Goal: Task Accomplishment & Management: Manage account settings

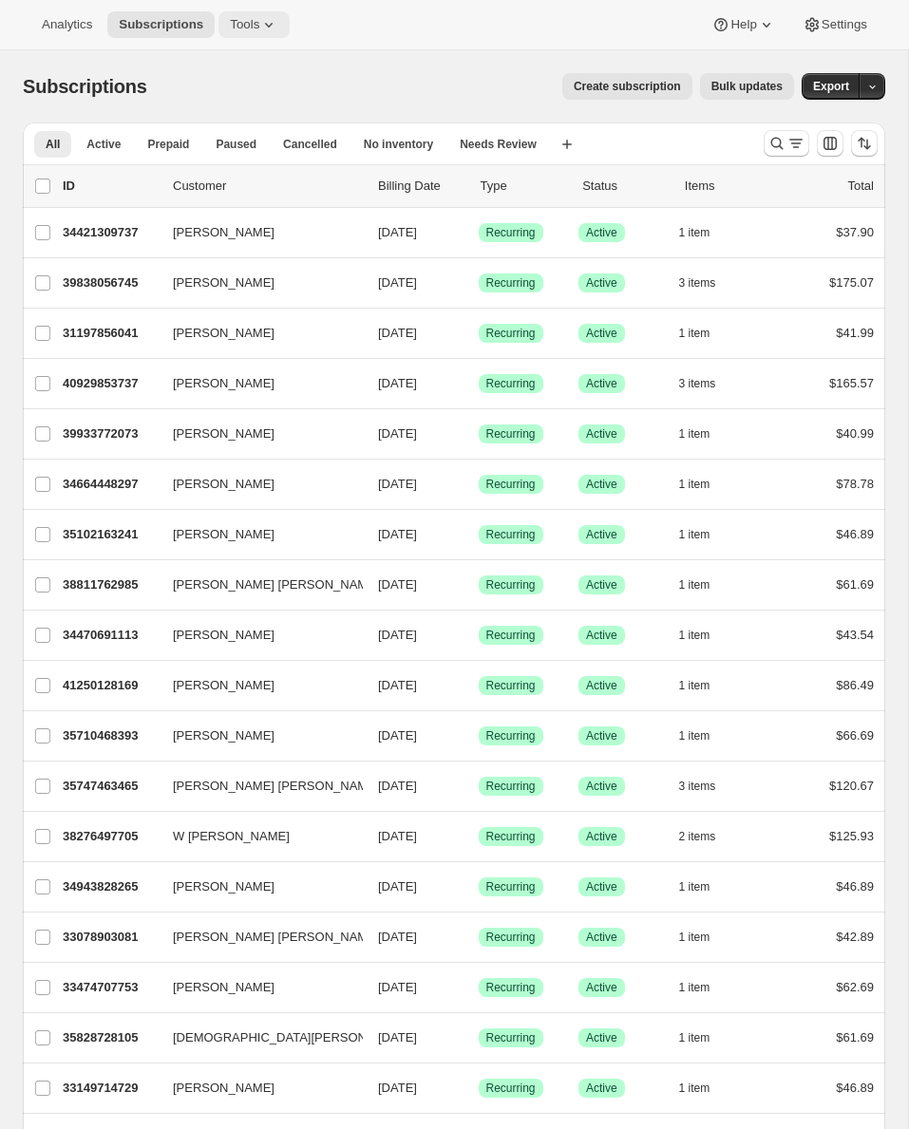
click at [248, 35] on button "Tools" at bounding box center [253, 24] width 71 height 27
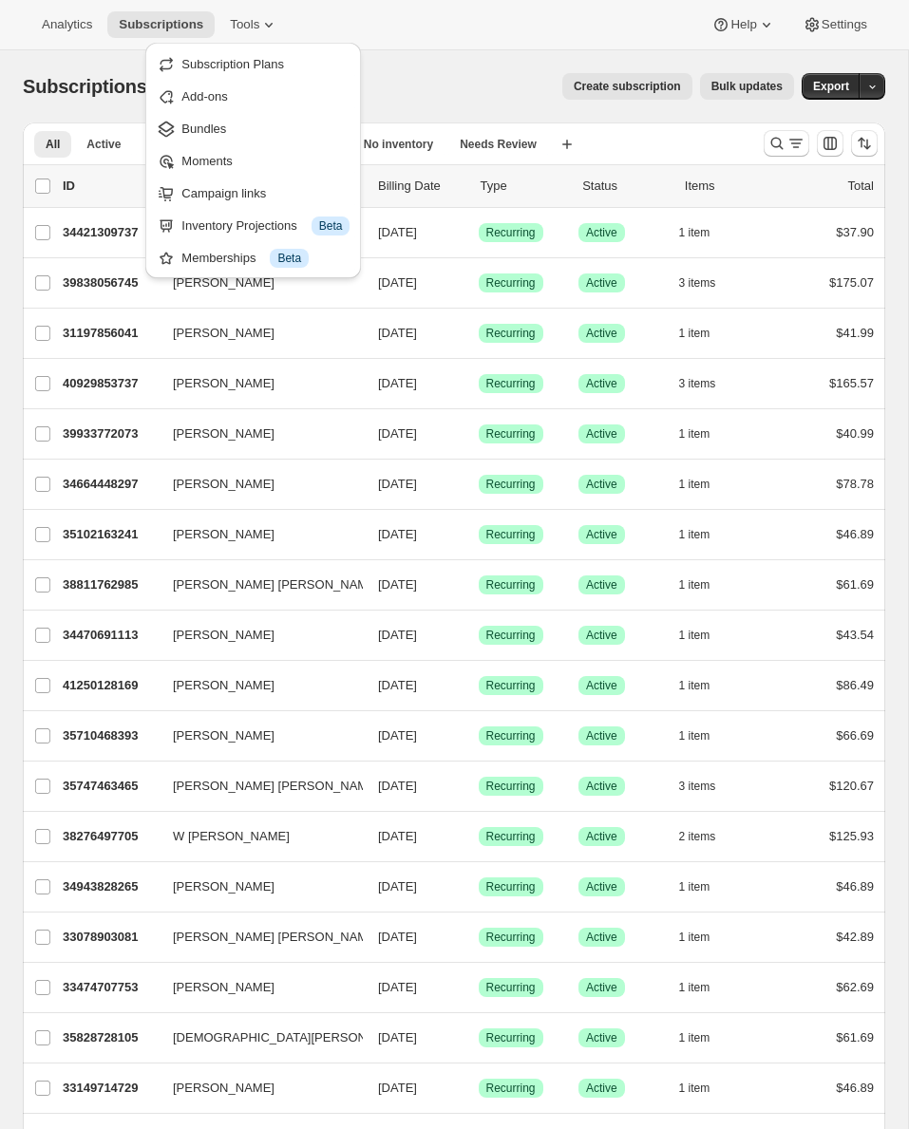
click at [256, 66] on span "Subscription Plans" at bounding box center [232, 64] width 103 height 14
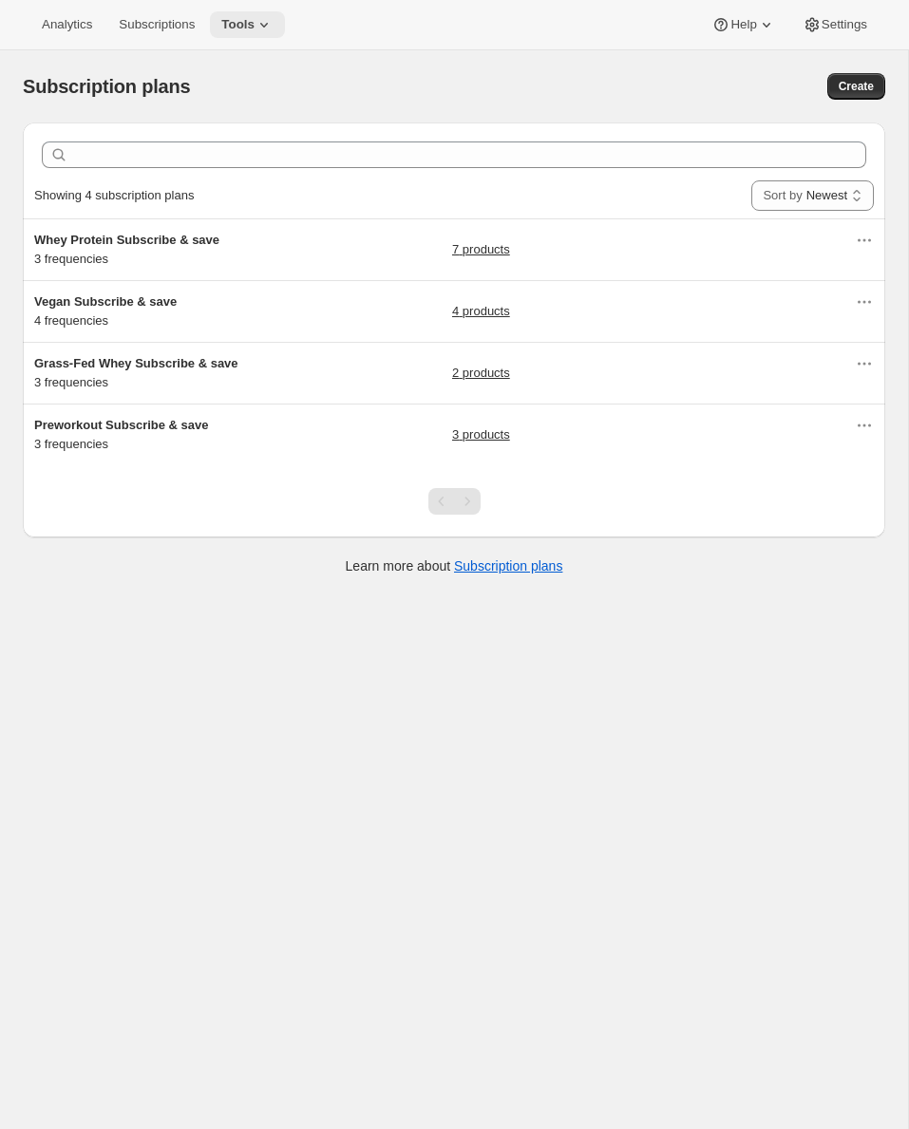
click at [252, 27] on span "Tools" at bounding box center [237, 24] width 33 height 15
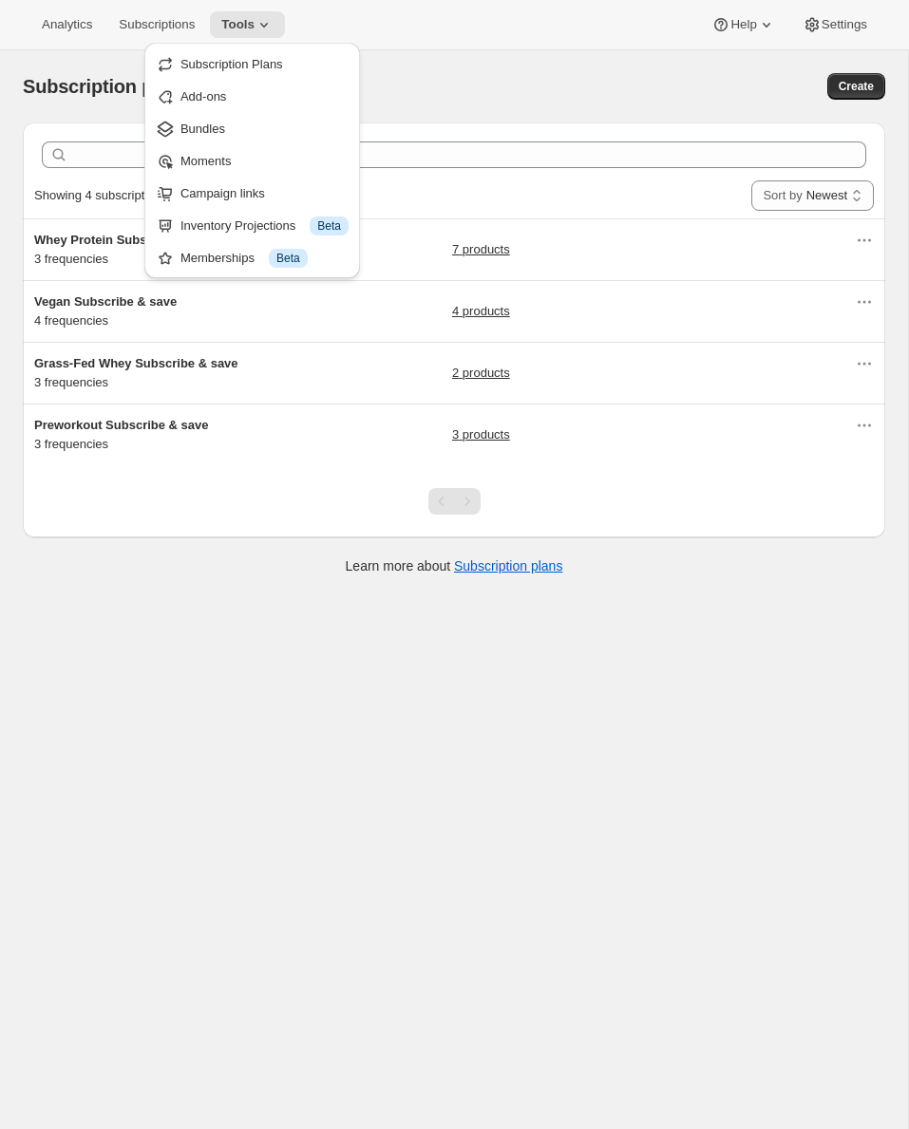
click at [597, 41] on div "Analytics Subscriptions Tools Help Settings" at bounding box center [454, 25] width 909 height 50
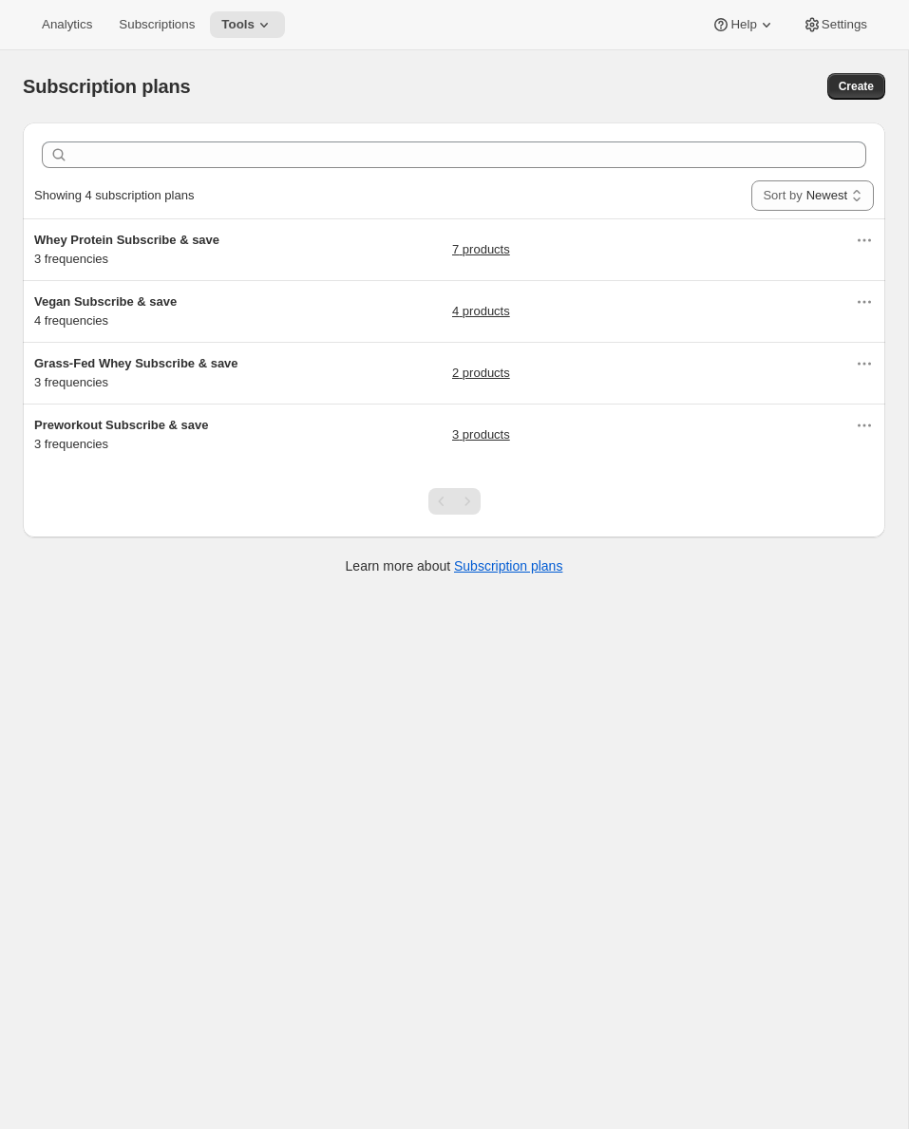
drag, startPoint x: 540, startPoint y: 21, endPoint x: 552, endPoint y: 15, distance: 12.7
click at [540, 21] on div "Analytics Subscriptions Tools Help Settings" at bounding box center [454, 25] width 909 height 50
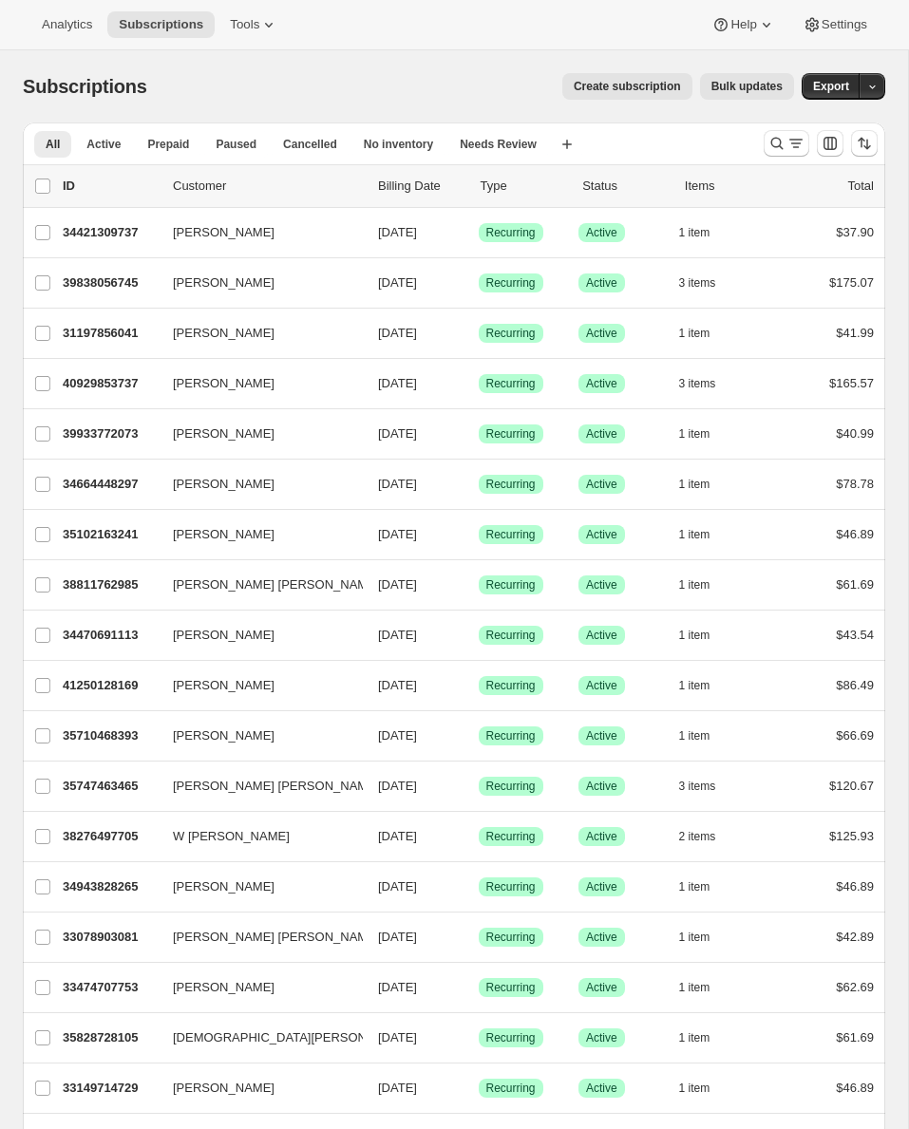
click at [323, 68] on div "Subscriptions. This page is ready Subscriptions Create subscription Bulk update…" at bounding box center [454, 86] width 862 height 72
click at [840, 18] on span "Settings" at bounding box center [845, 24] width 46 height 15
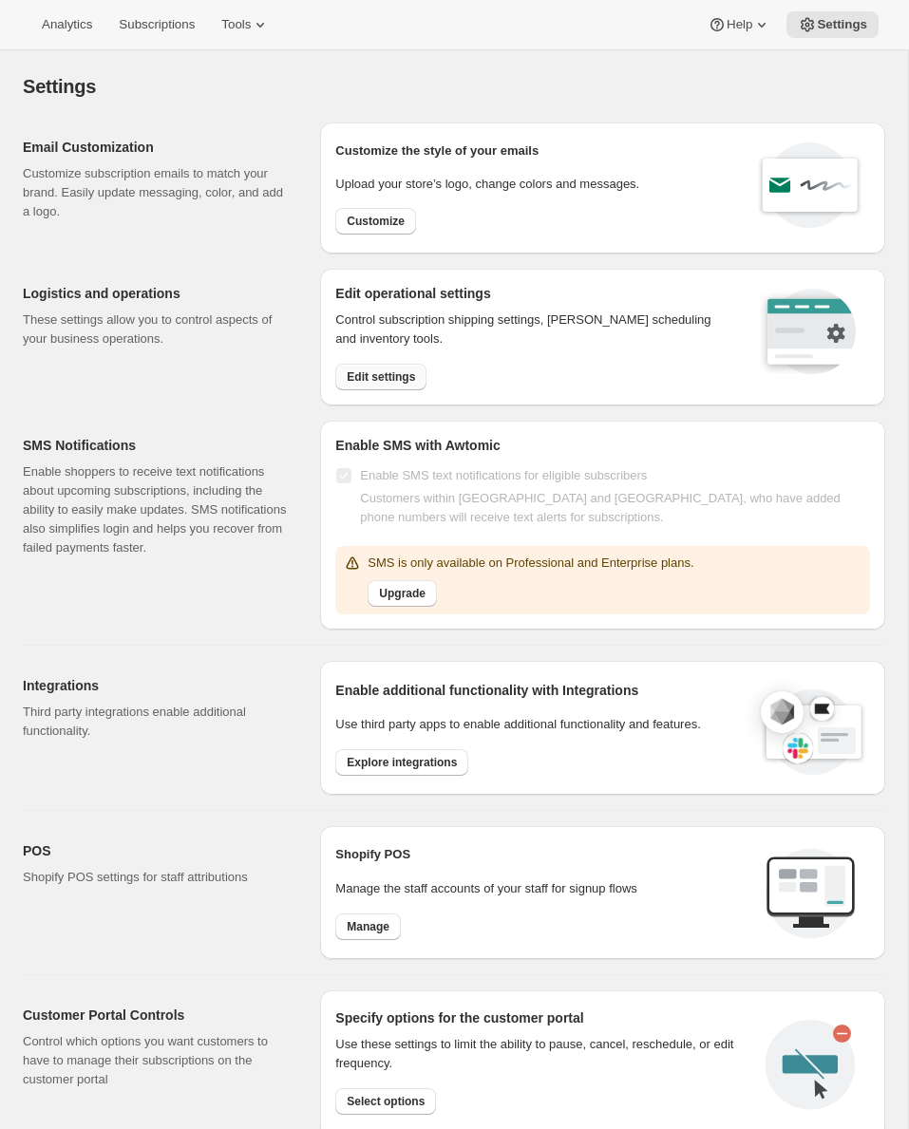
click at [400, 373] on span "Edit settings" at bounding box center [381, 376] width 68 height 15
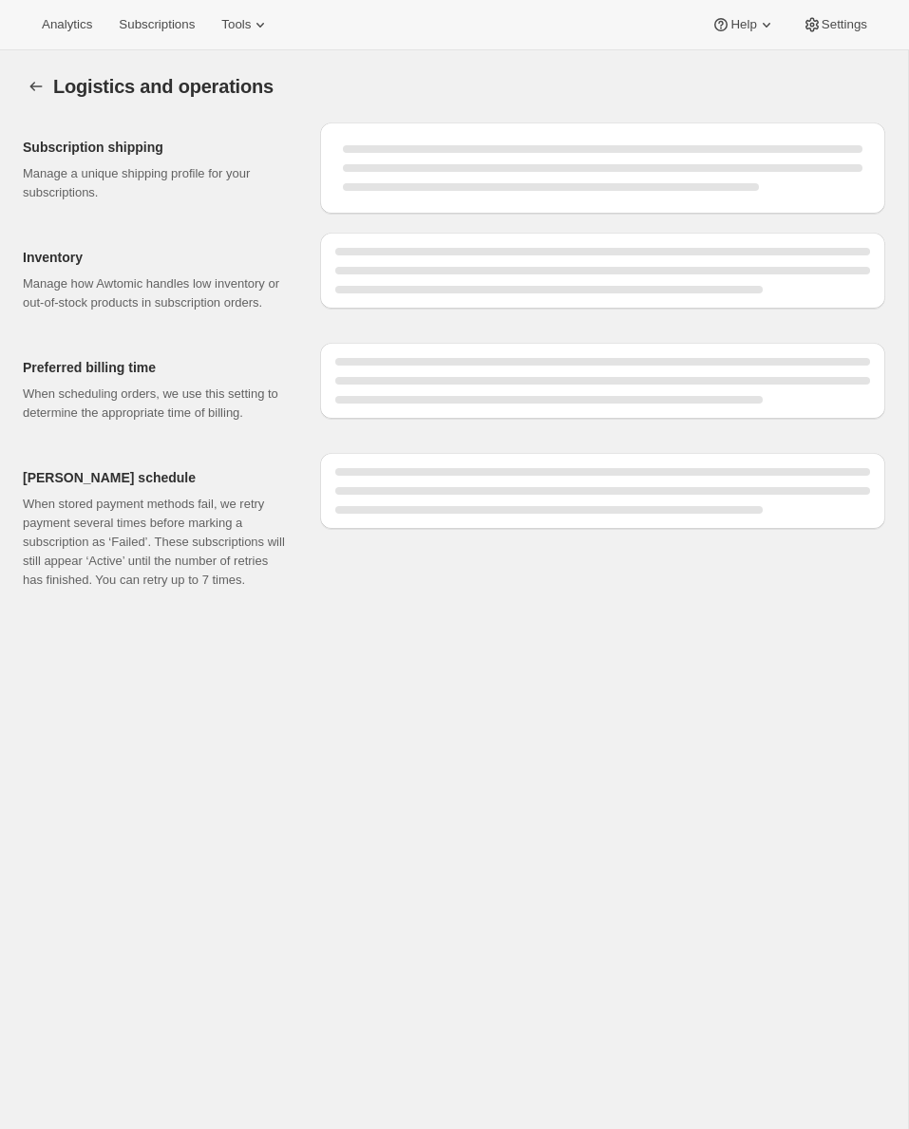
select select "DAY"
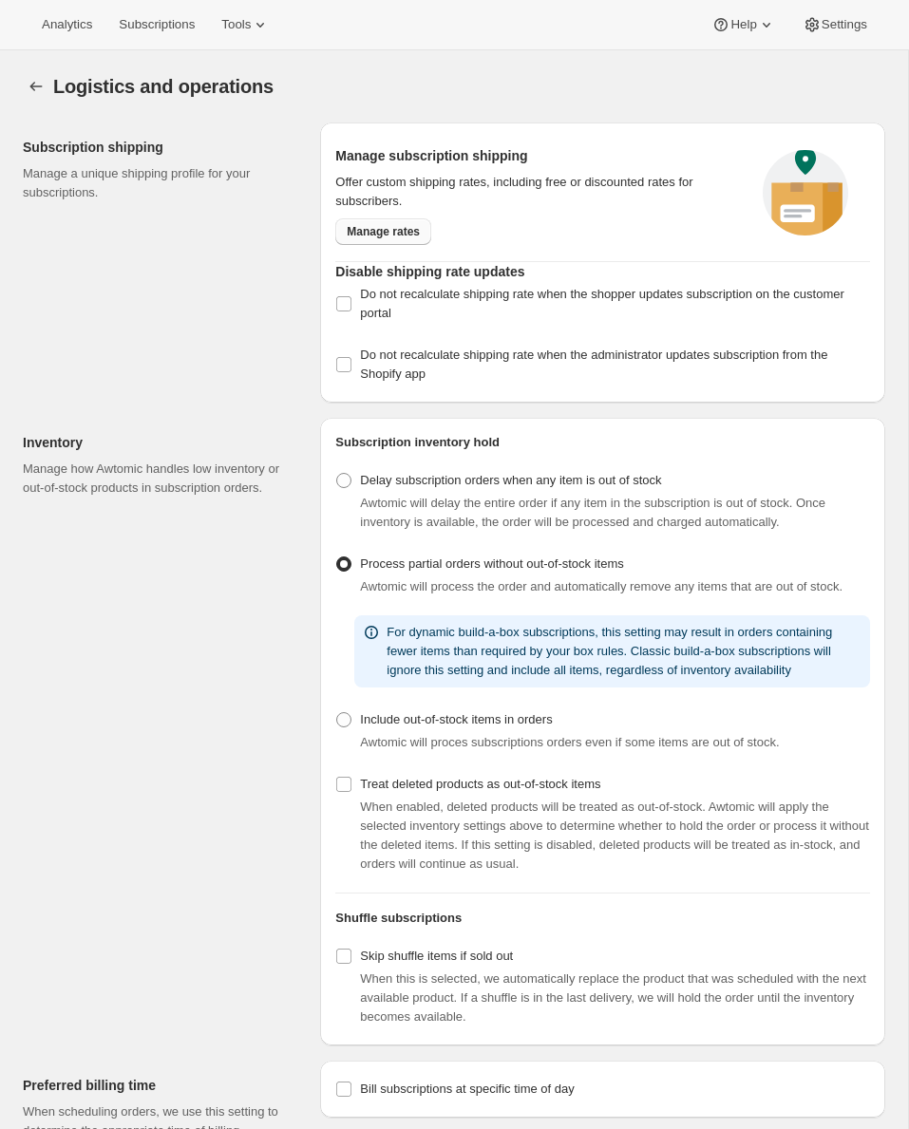
click at [417, 228] on span "Manage rates" at bounding box center [383, 231] width 73 height 15
